Goal: Task Accomplishment & Management: Complete application form

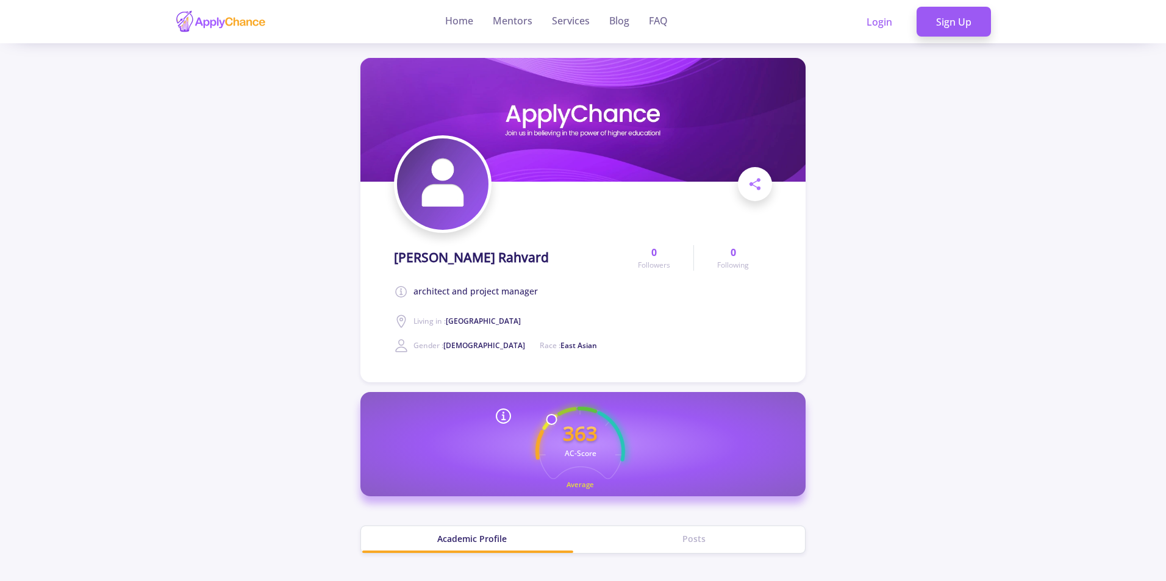
click at [227, 24] on img at bounding box center [220, 22] width 91 height 24
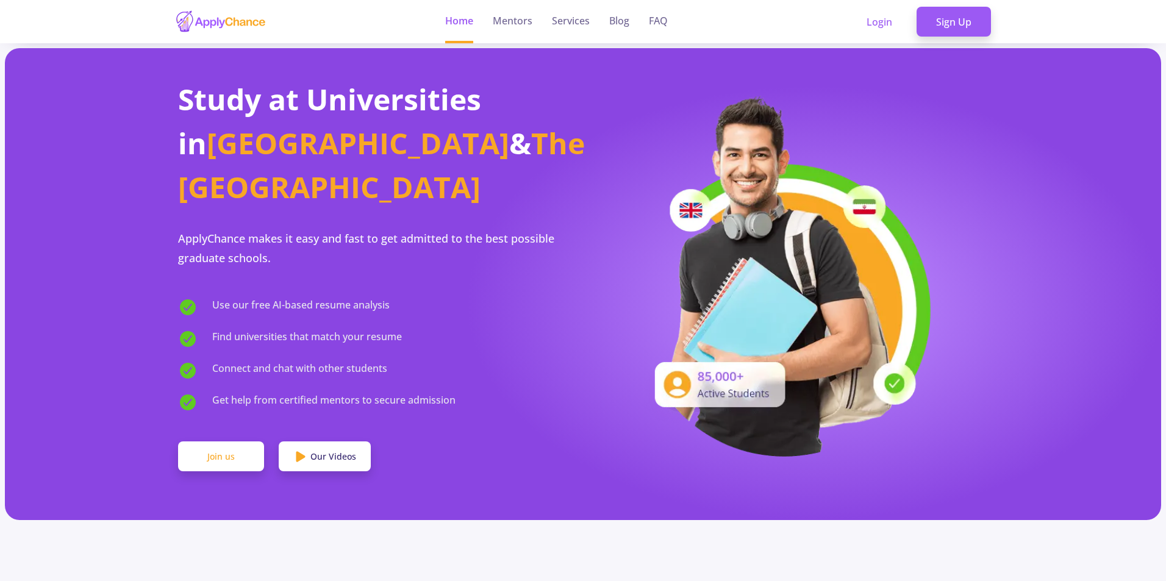
click at [230, 441] on link "Join us" at bounding box center [221, 456] width 86 height 30
click at [226, 441] on link "Join us" at bounding box center [221, 456] width 86 height 30
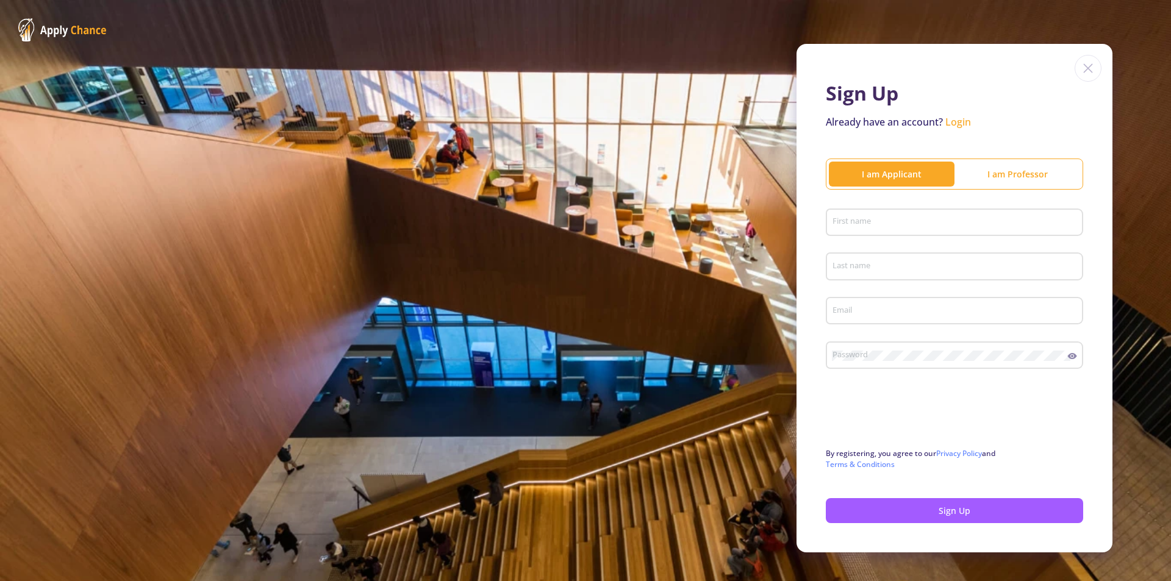
click at [892, 227] on input "First name" at bounding box center [956, 223] width 249 height 11
type input "[PERSON_NAME]"
type input "Anan"
drag, startPoint x: 806, startPoint y: 308, endPoint x: 769, endPoint y: 308, distance: 36.6
click at [769, 308] on div "Sign Up Already have an account? Login I am Applicant I am [PERSON_NAME] First …" at bounding box center [585, 298] width 1171 height 596
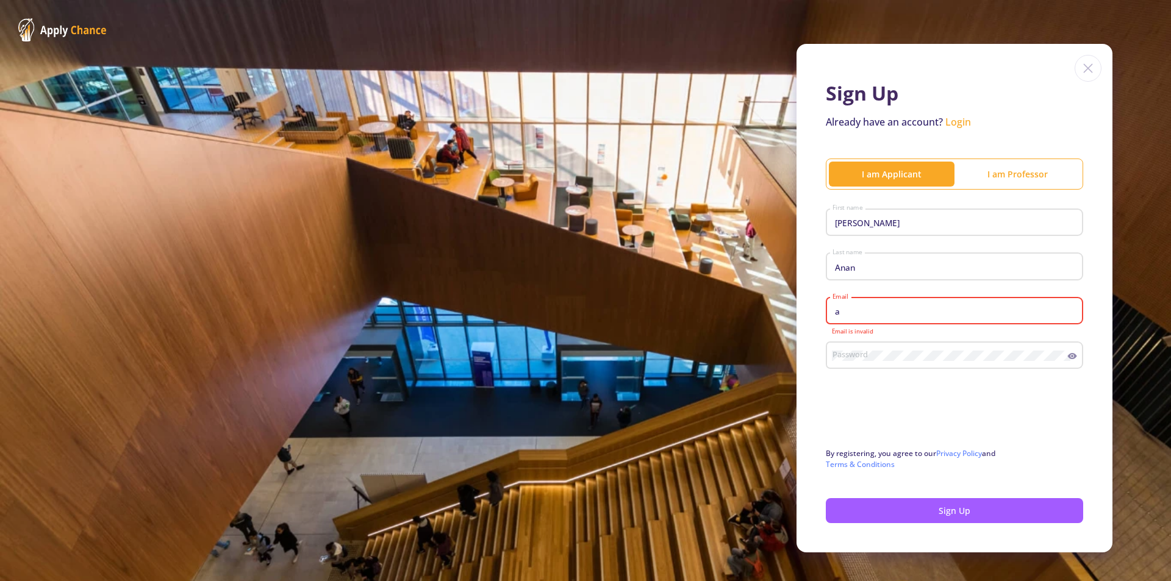
click at [877, 312] on input "a" at bounding box center [956, 311] width 249 height 11
type input "[EMAIL_ADDRESS][DOMAIN_NAME]"
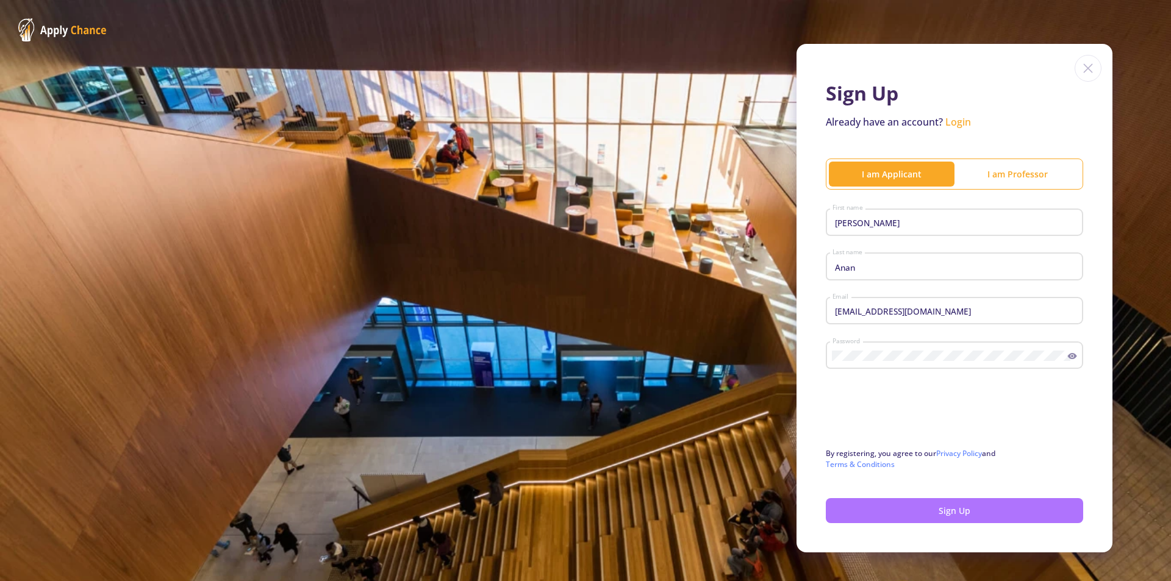
click at [963, 516] on button "Sign Up" at bounding box center [954, 510] width 257 height 25
